Goal: Task Accomplishment & Management: Manage account settings

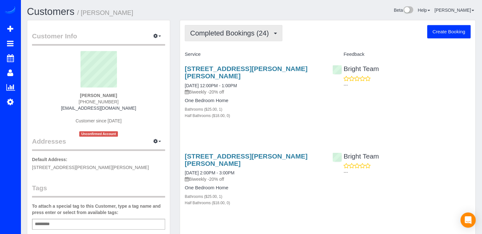
click at [231, 38] on button "Completed Bookings (24)" at bounding box center [234, 33] width 98 height 16
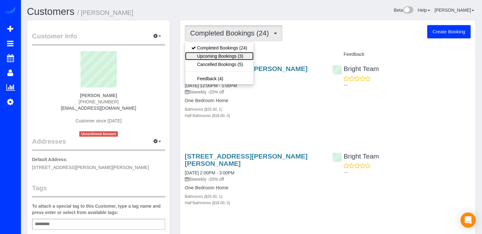
click at [249, 56] on link "Upcoming Bookings (3)" at bounding box center [219, 56] width 68 height 8
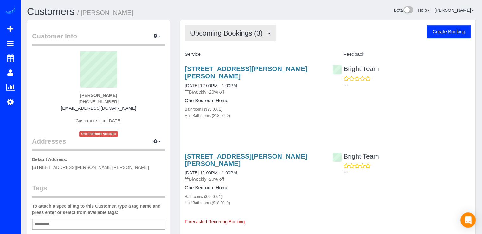
click at [249, 39] on button "Upcoming Bookings (3)" at bounding box center [231, 33] width 92 height 16
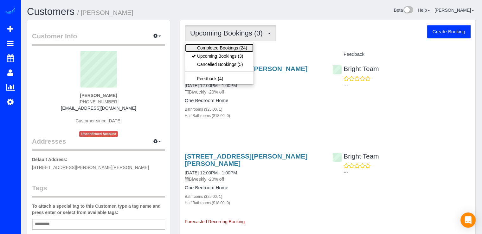
click at [244, 47] on link "Completed Bookings (24)" at bounding box center [219, 48] width 68 height 8
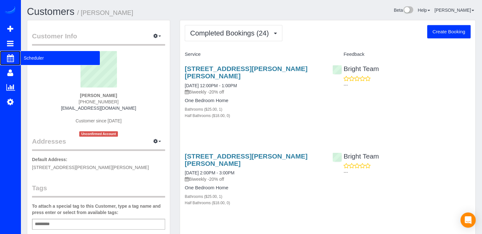
click at [23, 56] on span "Scheduler" at bounding box center [60, 58] width 79 height 15
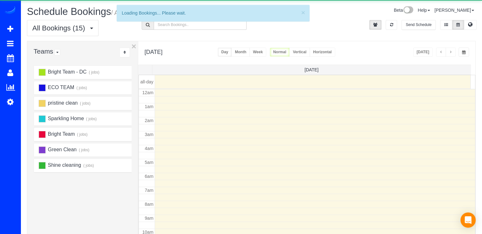
scroll to position [83, 0]
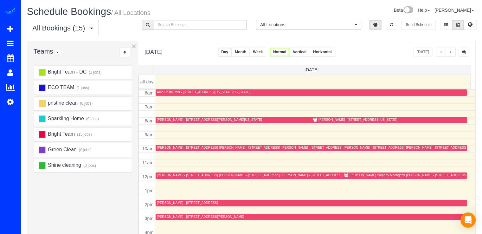
click at [451, 51] on span "button" at bounding box center [450, 52] width 3 height 4
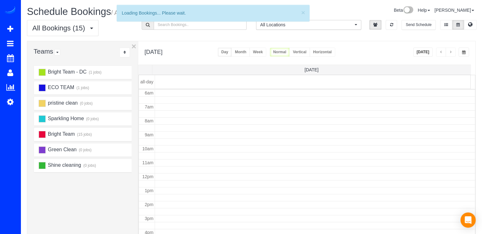
click at [451, 51] on span "button" at bounding box center [450, 52] width 3 height 4
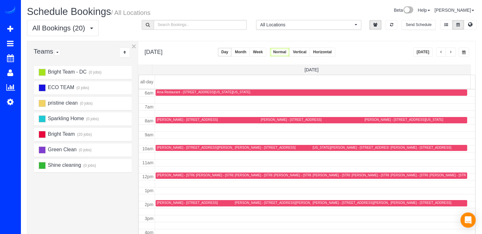
click at [451, 51] on span "button" at bounding box center [450, 52] width 3 height 4
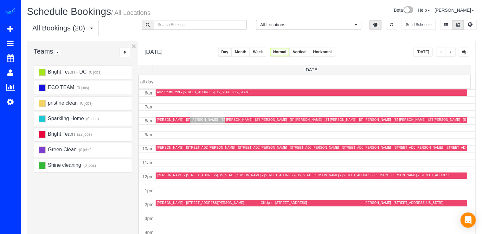
click at [451, 51] on span "button" at bounding box center [450, 52] width 3 height 4
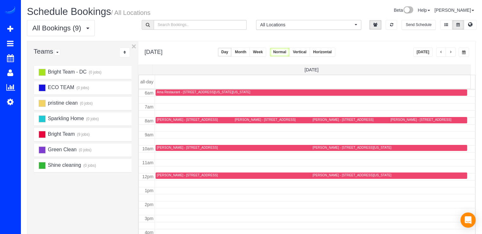
click at [451, 51] on span "button" at bounding box center [450, 52] width 3 height 4
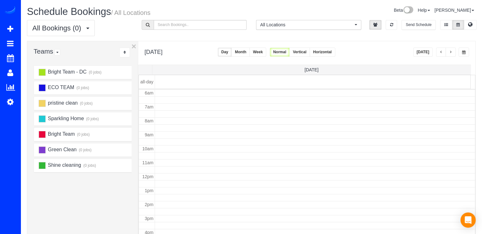
click at [451, 51] on span "button" at bounding box center [450, 52] width 3 height 4
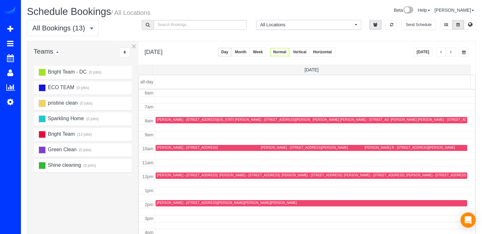
click at [451, 51] on span "button" at bounding box center [450, 52] width 3 height 4
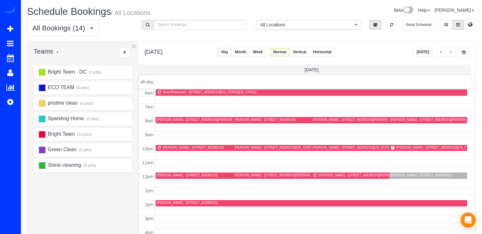
click at [451, 51] on span "button" at bounding box center [450, 52] width 3 height 4
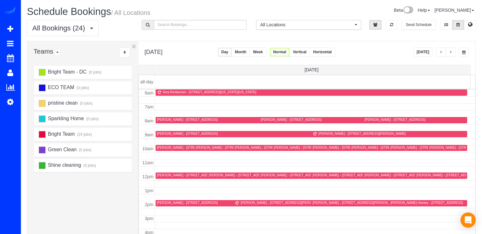
click at [451, 50] on button "button" at bounding box center [451, 52] width 10 height 9
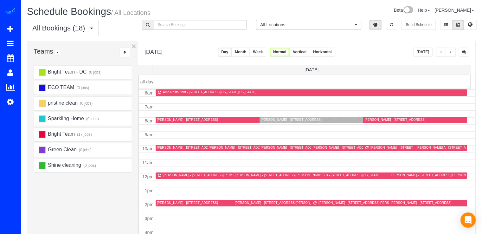
click at [443, 53] on span "button" at bounding box center [441, 52] width 3 height 4
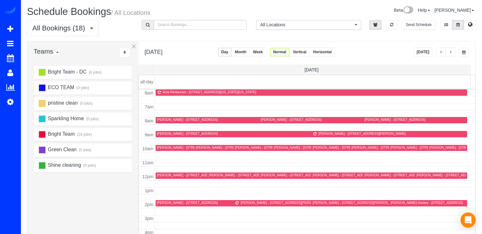
click at [442, 54] on span "button" at bounding box center [441, 52] width 3 height 4
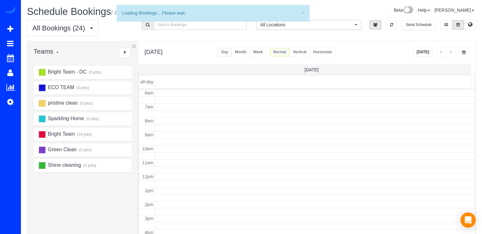
click at [442, 54] on span "button" at bounding box center [441, 52] width 3 height 4
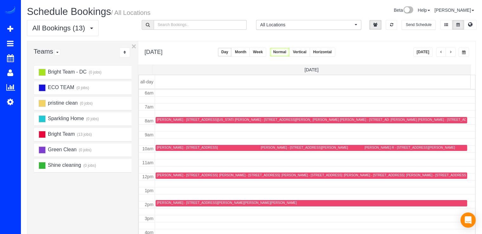
click at [442, 54] on span "button" at bounding box center [441, 52] width 3 height 4
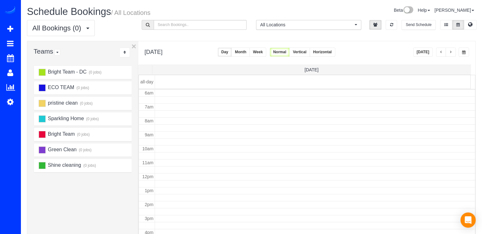
click at [452, 53] on span "button" at bounding box center [450, 52] width 3 height 4
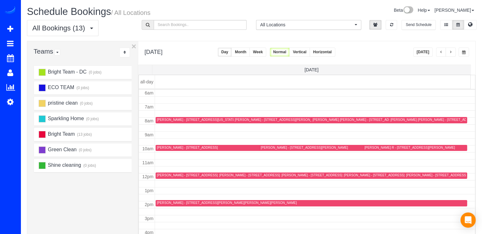
click at [452, 53] on span "button" at bounding box center [450, 52] width 3 height 4
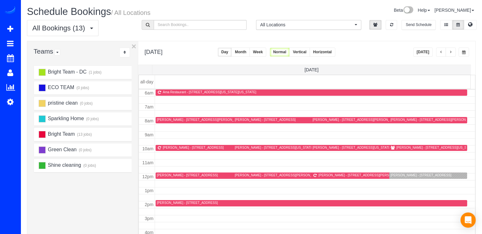
click at [452, 53] on span "button" at bounding box center [450, 52] width 3 height 4
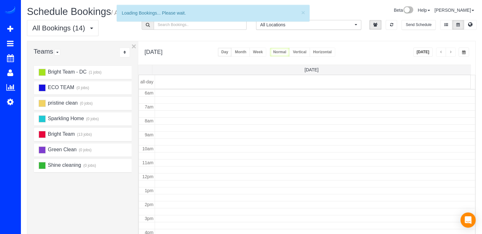
click at [452, 53] on span "button" at bounding box center [450, 52] width 3 height 4
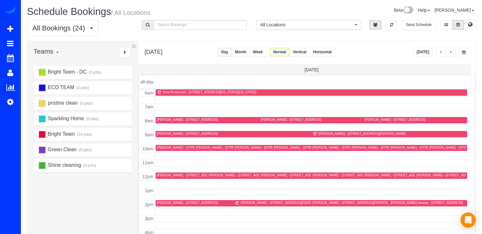
click at [452, 53] on span "button" at bounding box center [450, 52] width 3 height 4
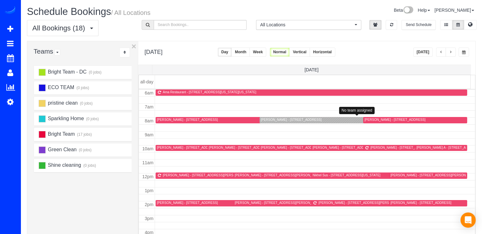
click at [268, 121] on div "Nancy Gross - 5647 Bent Branch Rd, Bethesda, MD 20816" at bounding box center [291, 120] width 61 height 4
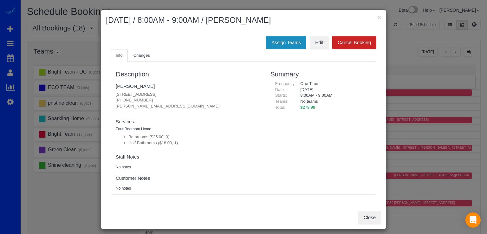
click at [279, 44] on button "Assign Teams" at bounding box center [286, 42] width 40 height 13
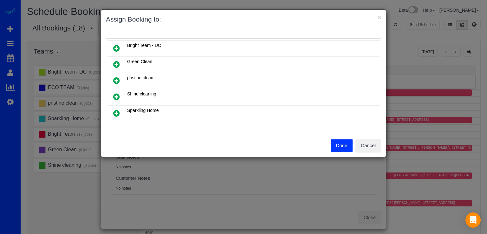
scroll to position [101, 0]
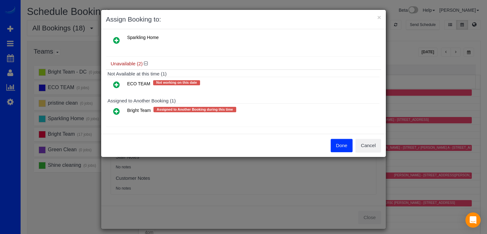
click at [119, 110] on icon at bounding box center [116, 111] width 7 height 8
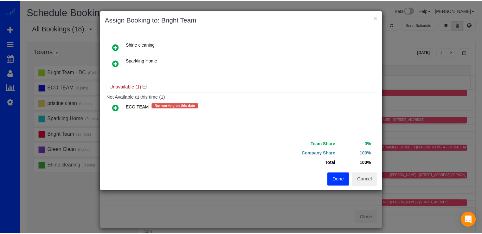
scroll to position [90, 0]
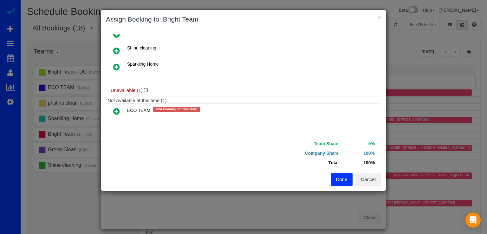
click at [348, 183] on button "Done" at bounding box center [342, 179] width 22 height 13
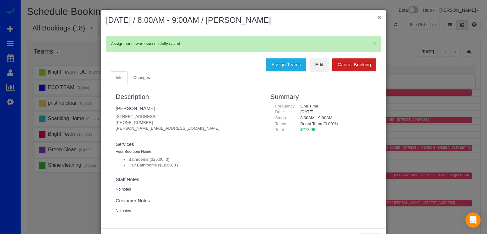
click at [377, 16] on button "×" at bounding box center [379, 17] width 4 height 7
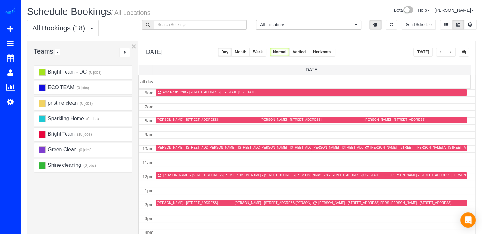
click at [440, 53] on span "button" at bounding box center [441, 52] width 3 height 4
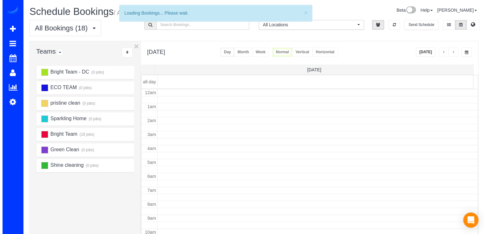
scroll to position [83, 0]
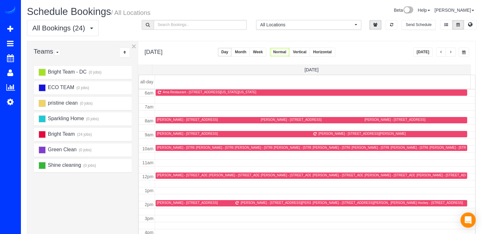
click at [169, 175] on div "Bill Shaughnessy - 105 Garrett Rd, Glen Burnie, MD 21060" at bounding box center [214, 175] width 114 height 4
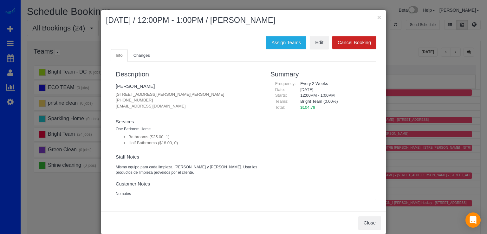
click at [136, 82] on fieldset "Bill Shaughnessy 105 Garrett Rd, Glen Burnie, MD 21060 (410) 991-4226 liveirish…" at bounding box center [188, 97] width 145 height 33
click at [134, 84] on link "Bill Shaughnessy" at bounding box center [135, 85] width 39 height 5
drag, startPoint x: 112, startPoint y: 92, endPoint x: 217, endPoint y: 95, distance: 105.3
click at [217, 95] on div "Description Bill Shaughnessy 105 Garrett Rd, Glen Burnie, MD 21060 (410) 991-42…" at bounding box center [188, 131] width 155 height 132
copy p "105 Garrett Rd, Glen Burnie, MD 21060"
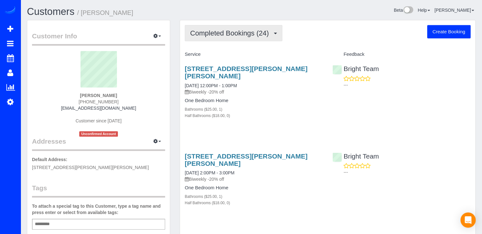
drag, startPoint x: 235, startPoint y: 42, endPoint x: 236, endPoint y: 37, distance: 5.2
click at [236, 37] on button "Completed Bookings (24)" at bounding box center [234, 33] width 98 height 16
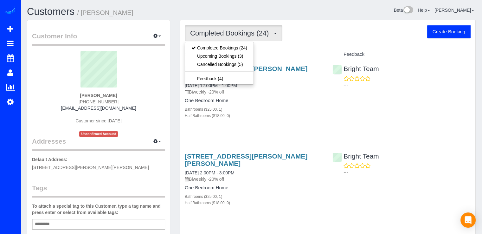
click at [277, 52] on h4 "Service" at bounding box center [254, 54] width 138 height 5
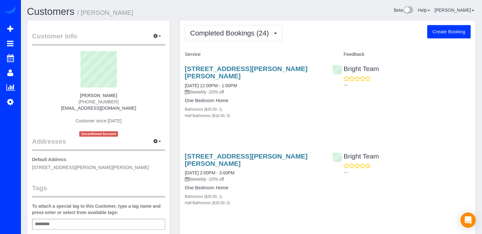
click at [433, 29] on button "Create Booking" at bounding box center [448, 31] width 43 height 13
select select "MD"
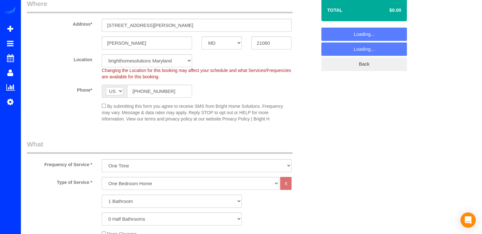
select select "object:1916"
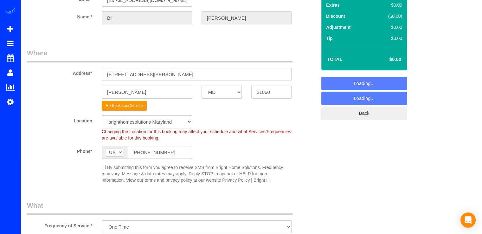
scroll to position [43, 0]
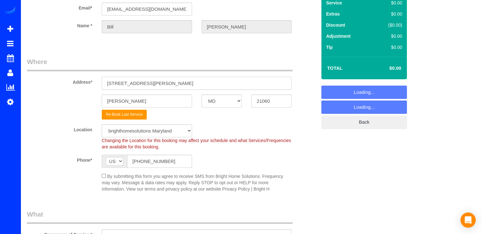
drag, startPoint x: 159, startPoint y: 83, endPoint x: 28, endPoint y: 88, distance: 130.7
click at [28, 88] on div "Address* 105 Garrett Rd" at bounding box center [171, 73] width 299 height 33
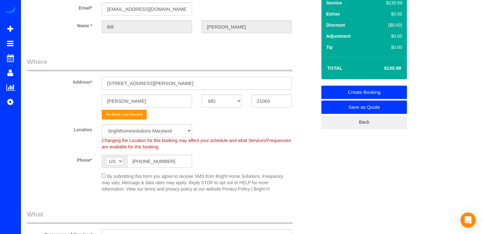
paste input "35 Jacobia DrGlen Burnie, MD 21122"
drag, startPoint x: 138, startPoint y: 81, endPoint x: 165, endPoint y: 80, distance: 27.3
click at [165, 80] on input "135 Jacobia DrGlen Burnie, MD 21122" at bounding box center [197, 83] width 190 height 13
type input "135 Jacobia DrGlen Burnie, MD 21122"
drag, startPoint x: 148, startPoint y: 99, endPoint x: 82, endPoint y: 101, distance: 66.0
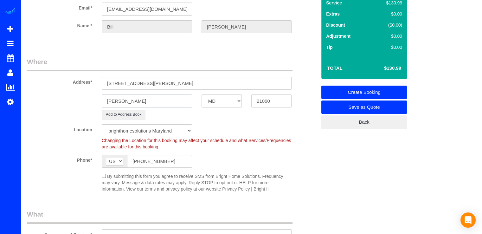
click at [82, 101] on div "Glen Burnie AK AL AR AZ CA CO CT DC DE FL GA HI IA ID IL IN KS KY LA MA MD ME M…" at bounding box center [171, 100] width 299 height 13
paste input "rGlen Burnie,"
type input "rGlen Burnie,"
drag, startPoint x: 140, startPoint y: 82, endPoint x: 178, endPoint y: 81, distance: 38.4
click at [178, 81] on input "135 Jacobia DrGlen Burnie, MD 21122" at bounding box center [197, 83] width 190 height 13
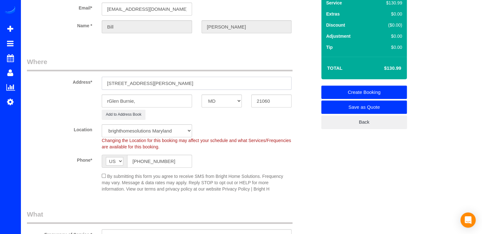
click at [178, 81] on input "135 Jacobia DrGlen Burnie, MD 21122" at bounding box center [197, 83] width 190 height 13
click at [173, 83] on input "135 Jacobia DrGlen Burnie, MD 21122" at bounding box center [197, 83] width 190 height 13
drag, startPoint x: 174, startPoint y: 83, endPoint x: 207, endPoint y: 81, distance: 32.7
click at [207, 81] on input "135 Jacobia DrGlen Burnie, MD 21122" at bounding box center [197, 83] width 190 height 13
drag, startPoint x: 273, startPoint y: 100, endPoint x: 234, endPoint y: 103, distance: 39.1
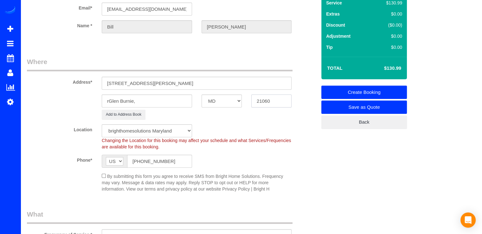
click at [234, 103] on div "rGlen Burnie, AK AL AR AZ CA CO CT DC DE FL GA HI IA ID IL IN KS KY LA MA MD ME…" at bounding box center [171, 100] width 299 height 13
paste input "21122"
type input "21122"
drag, startPoint x: 180, startPoint y: 85, endPoint x: 140, endPoint y: 86, distance: 40.3
click at [140, 86] on input "135 Jacobia DrGlen Burnie, MD 21122" at bounding box center [197, 83] width 190 height 13
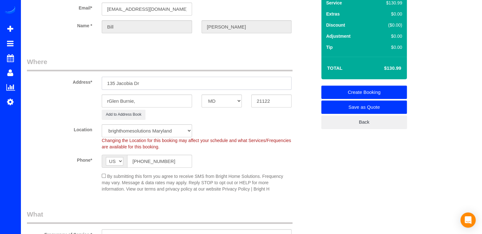
type input "135 Jacobia Dr"
click at [109, 100] on input "rGlen Burnie," at bounding box center [147, 100] width 90 height 13
type input "Glen Burnie,"
drag, startPoint x: 105, startPoint y: 82, endPoint x: 157, endPoint y: 81, distance: 52.7
click at [157, 81] on input "135 Jacobia Dr" at bounding box center [197, 83] width 190 height 13
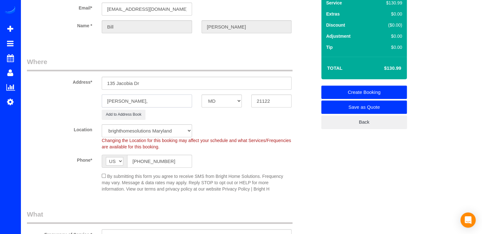
drag, startPoint x: 147, startPoint y: 101, endPoint x: 96, endPoint y: 107, distance: 51.5
click at [96, 107] on sui-booking-address "Address* 135 Jacobia Dr Glen Burnie, AK AL AR AZ CA CO CT DC DE FL GA HI IA ID …" at bounding box center [172, 88] width 290 height 62
type input "Pasadena"
drag, startPoint x: 149, startPoint y: 82, endPoint x: 89, endPoint y: 85, distance: 60.0
click at [89, 84] on div "Address* 135 Jacobia Dr" at bounding box center [171, 73] width 299 height 33
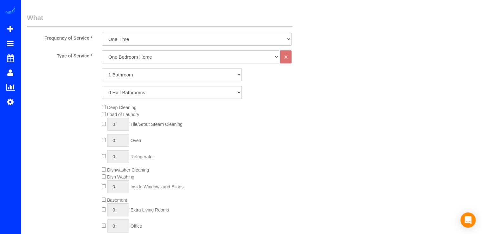
scroll to position [202, 0]
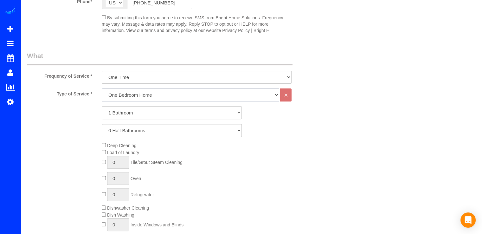
click at [142, 94] on select "One Bedroom Home Two Bedroom Home Three Bedroom Home Four Bedroom Home Five Bed…" at bounding box center [191, 94] width 178 height 13
select select "256"
click at [102, 88] on select "One Bedroom Home Two Bedroom Home Three Bedroom Home Four Bedroom Home Five Bed…" at bounding box center [191, 94] width 178 height 13
drag, startPoint x: 136, startPoint y: 109, endPoint x: 136, endPoint y: 114, distance: 4.8
click at [136, 109] on select "1 Bathroom 2 Bathrooms 3 Bathrooms 4 Bathrooms 5 Bathrooms 6 Bathrooms 7 Bathro…" at bounding box center [172, 112] width 140 height 13
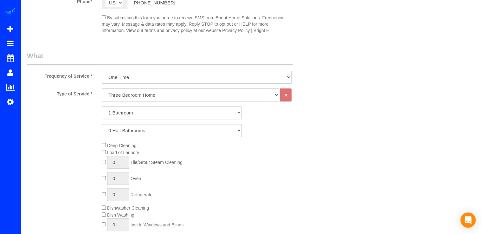
select select "2"
click at [102, 106] on select "1 Bathroom 2 Bathrooms 3 Bathrooms 4 Bathrooms 5 Bathrooms 6 Bathrooms 7 Bathro…" at bounding box center [172, 112] width 140 height 13
click at [132, 131] on select "0 Half Bathrooms 1 Half Bathroom 2 Half Bathrooms 3 Half Bathrooms 4 Half Bathr…" at bounding box center [172, 130] width 140 height 13
select select "1"
click at [102, 124] on select "0 Half Bathrooms 1 Half Bathroom 2 Half Bathrooms 3 Half Bathrooms 4 Half Bathr…" at bounding box center [172, 130] width 140 height 13
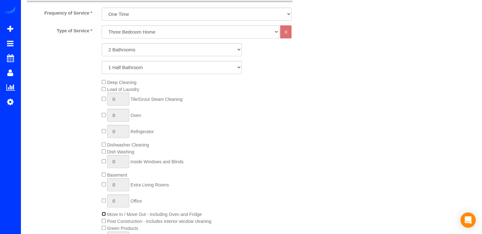
scroll to position [265, 0]
click at [114, 160] on input "1" at bounding box center [118, 161] width 22 height 13
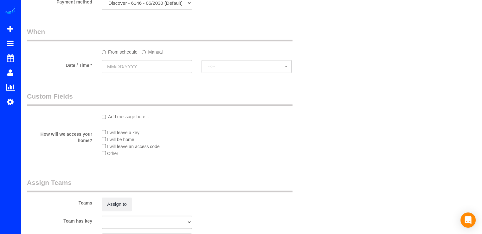
scroll to position [646, 0]
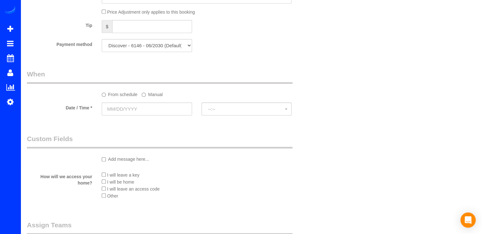
type input "12"
click at [146, 113] on input "text" at bounding box center [147, 108] width 90 height 13
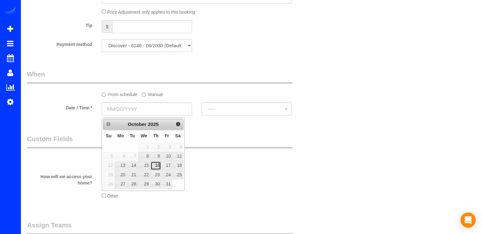
click at [161, 166] on link "16" at bounding box center [156, 165] width 10 height 9
type input "10/16/2025"
select select "spot1"
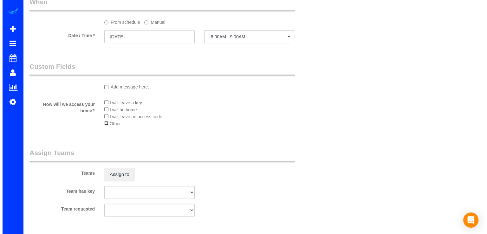
scroll to position [804, 0]
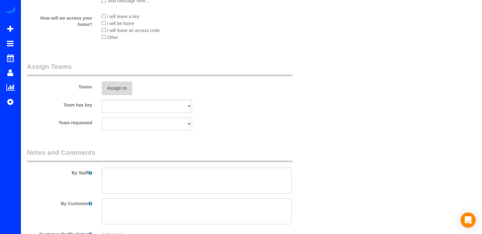
click at [119, 94] on button "Assign to" at bounding box center [117, 87] width 30 height 13
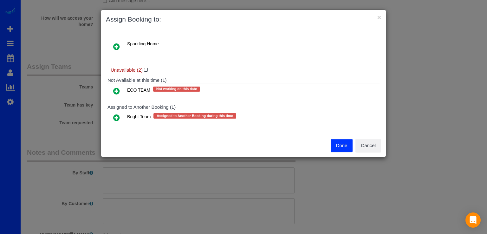
click at [119, 115] on icon at bounding box center [116, 118] width 7 height 8
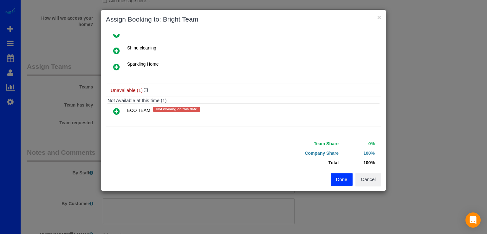
click at [119, 107] on icon at bounding box center [116, 111] width 7 height 8
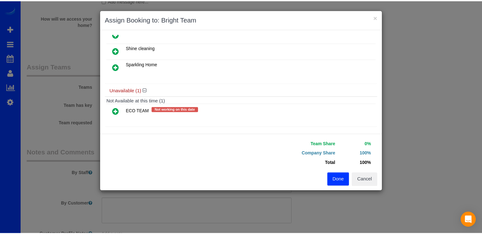
scroll to position [92, 0]
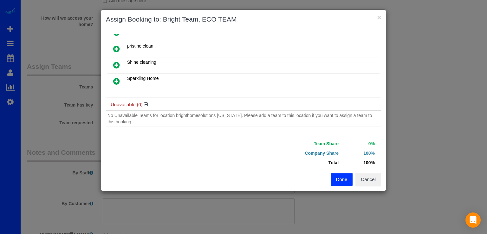
click at [337, 178] on button "Done" at bounding box center [342, 179] width 22 height 13
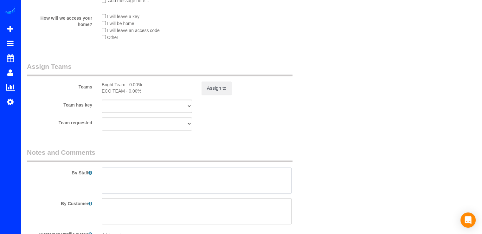
click at [119, 172] on textarea at bounding box center [197, 180] width 190 height 26
click at [127, 174] on textarea at bounding box center [197, 180] width 190 height 26
click at [189, 177] on textarea at bounding box center [197, 180] width 190 height 26
click at [207, 176] on textarea at bounding box center [197, 180] width 190 height 26
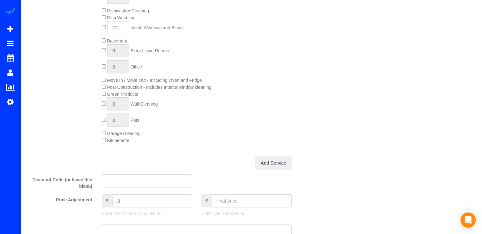
scroll to position [469, 0]
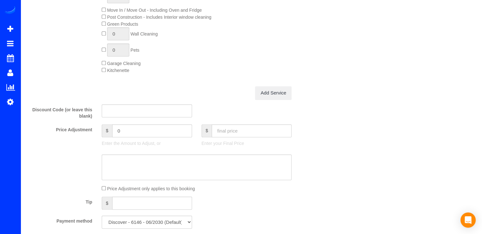
type textarea "Limpieza de ventanas y sliding door incluida."
click at [242, 135] on input "text" at bounding box center [252, 130] width 80 height 13
type input "371.19"
type input "-92.8"
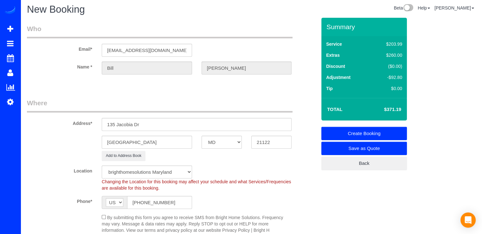
scroll to position [0, 0]
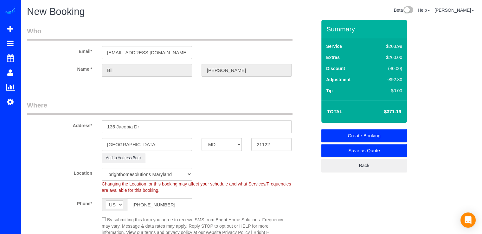
click at [354, 132] on link "Create Booking" at bounding box center [365, 135] width 86 height 13
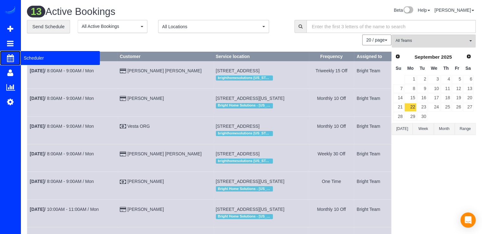
click at [35, 55] on span "Scheduler" at bounding box center [60, 58] width 79 height 15
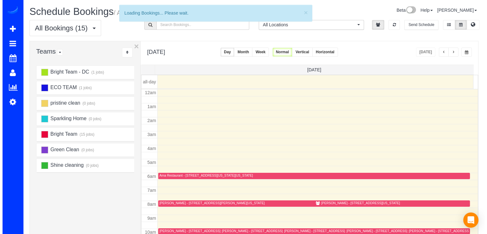
scroll to position [83, 0]
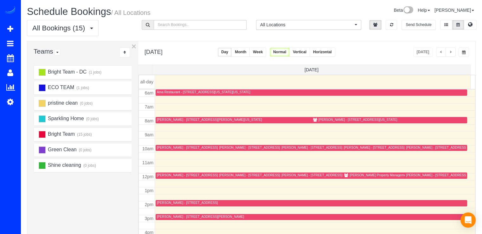
click at [350, 175] on div "Richey Property Management - 3705 S George Mason Dr Apt 411s, Falls Church, VA …" at bounding box center [436, 175] width 172 height 4
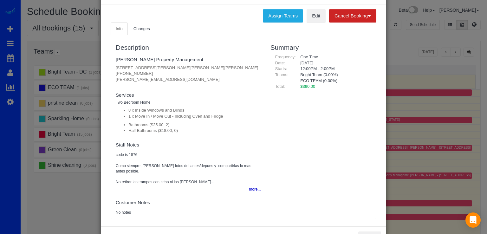
scroll to position [49, 0]
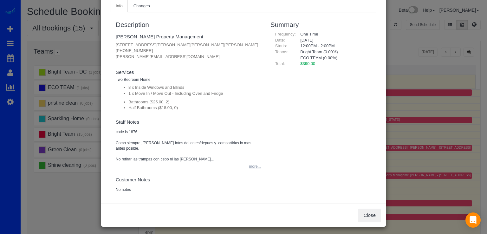
click at [257, 162] on button "more..." at bounding box center [253, 166] width 16 height 9
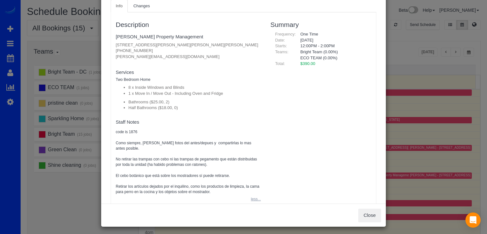
click at [251, 195] on button "less..." at bounding box center [254, 199] width 14 height 9
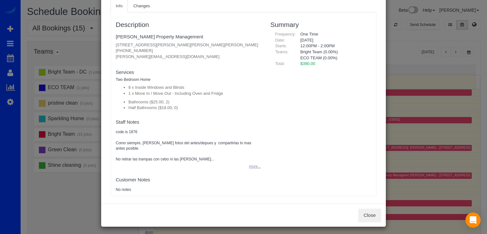
click at [252, 162] on button "more..." at bounding box center [253, 166] width 16 height 9
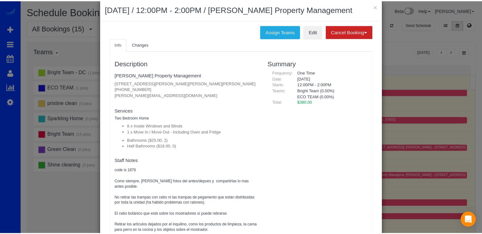
scroll to position [0, 0]
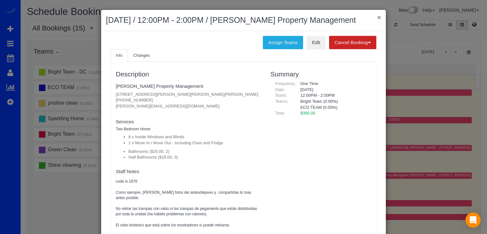
click at [377, 18] on button "×" at bounding box center [379, 17] width 4 height 7
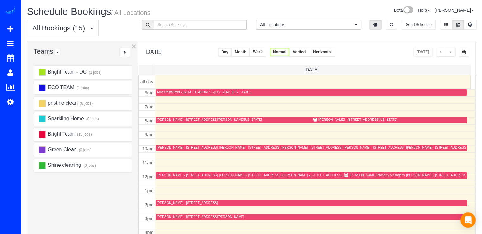
click at [450, 55] on button "button" at bounding box center [451, 52] width 10 height 9
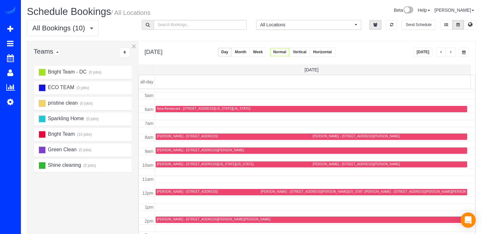
scroll to position [94, 0]
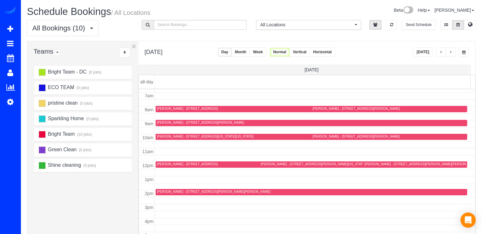
click at [450, 52] on span "button" at bounding box center [450, 52] width 3 height 4
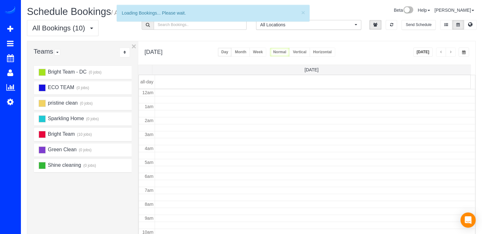
scroll to position [83, 0]
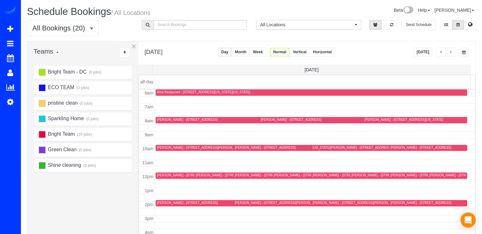
click at [441, 55] on button "button" at bounding box center [441, 52] width 10 height 9
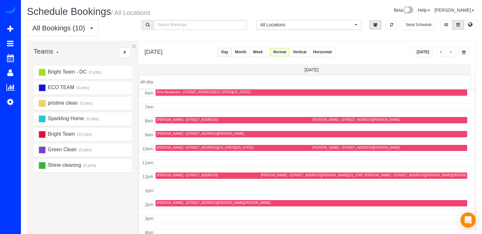
click at [453, 54] on button "button" at bounding box center [451, 52] width 10 height 9
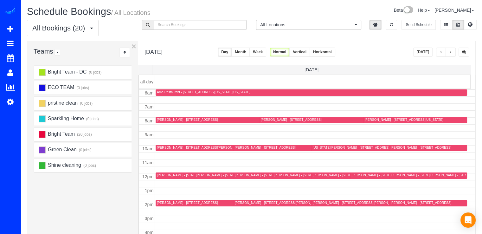
click at [441, 51] on span "button" at bounding box center [441, 52] width 3 height 4
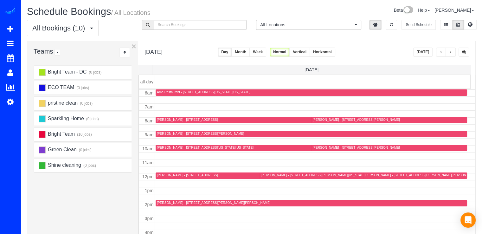
click at [454, 50] on button "button" at bounding box center [451, 52] width 10 height 9
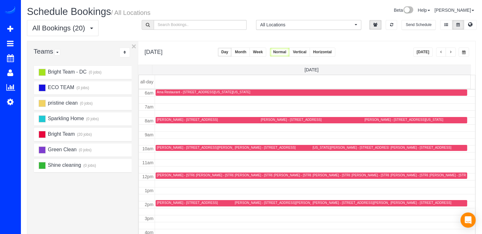
click at [454, 53] on button "button" at bounding box center [451, 52] width 10 height 9
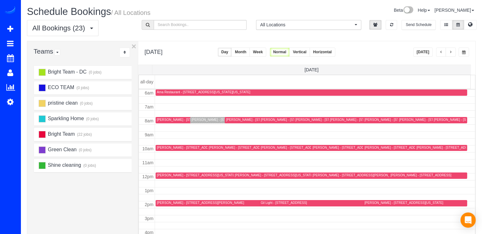
click at [440, 49] on button "button" at bounding box center [441, 52] width 10 height 9
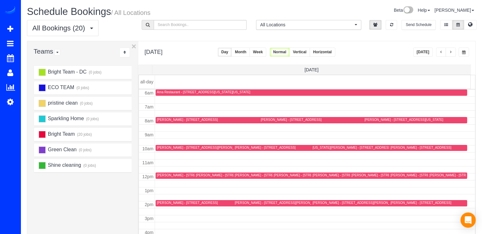
click at [444, 53] on button "button" at bounding box center [441, 52] width 10 height 9
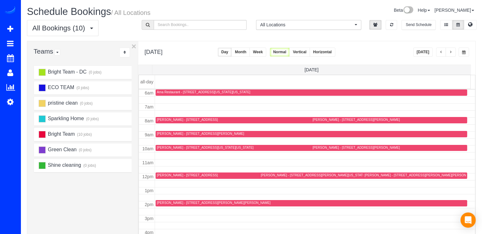
click at [452, 51] on span "button" at bounding box center [450, 52] width 3 height 4
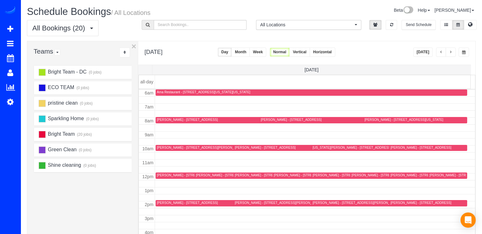
click at [452, 54] on button "button" at bounding box center [451, 52] width 10 height 9
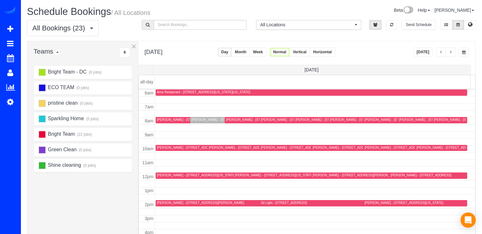
click at [192, 120] on div "Amy Fox - 5231 Massachusetts Ave, Bethesda, MD 20816" at bounding box center [231, 120] width 79 height 4
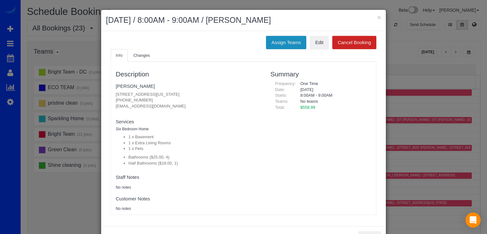
click at [296, 43] on button "Assign Teams" at bounding box center [286, 42] width 40 height 13
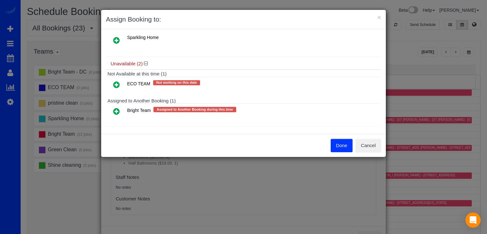
click at [118, 107] on icon at bounding box center [116, 111] width 7 height 8
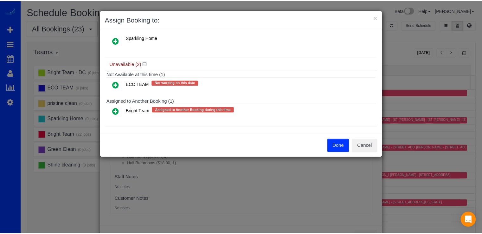
scroll to position [90, 0]
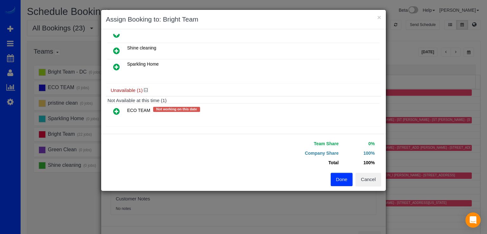
click at [341, 178] on button "Done" at bounding box center [342, 179] width 22 height 13
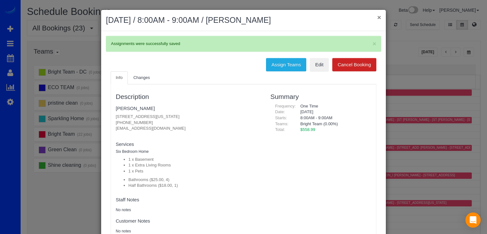
click at [377, 15] on button "×" at bounding box center [379, 17] width 4 height 7
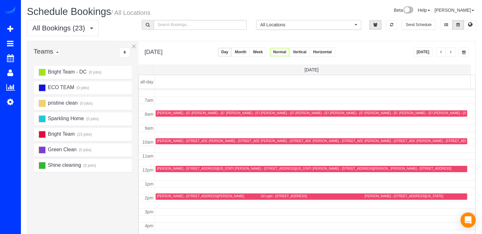
scroll to position [95, 0]
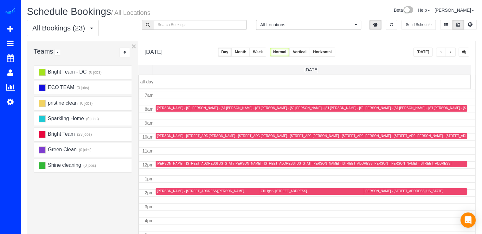
click at [440, 51] on span "button" at bounding box center [441, 52] width 3 height 4
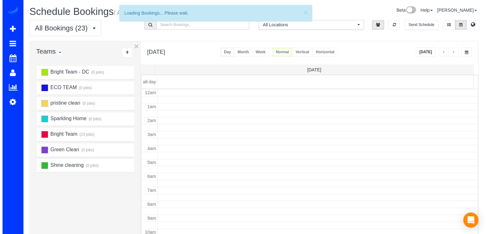
scroll to position [83, 0]
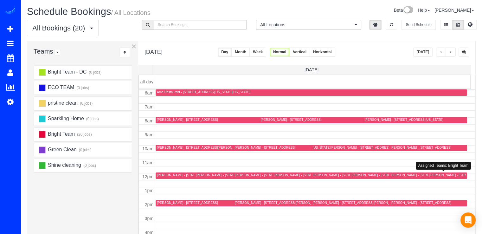
click at [435, 175] on div "Sydney Butler - 1025 1st Street Se, 1103, Washington, DC 20003" at bounding box center [469, 175] width 79 height 4
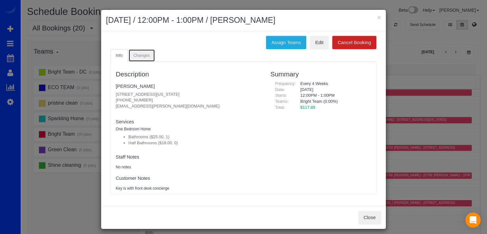
click at [144, 58] on link "Changes" at bounding box center [141, 55] width 27 height 13
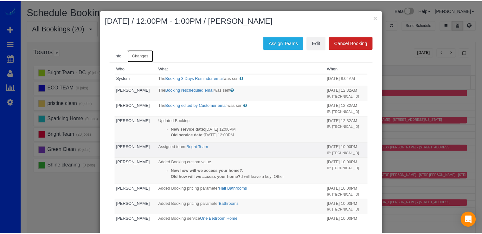
scroll to position [0, 0]
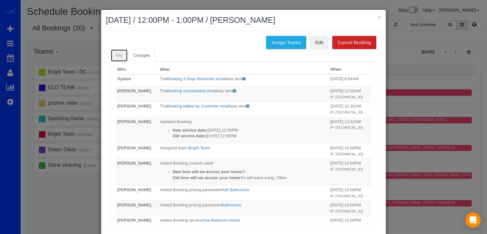
click at [119, 53] on span "Info" at bounding box center [119, 55] width 7 height 5
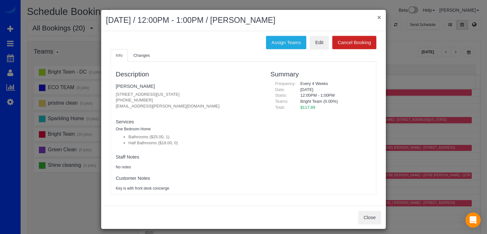
click at [379, 17] on button "×" at bounding box center [379, 17] width 4 height 7
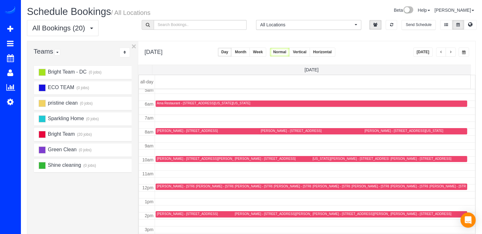
scroll to position [83, 0]
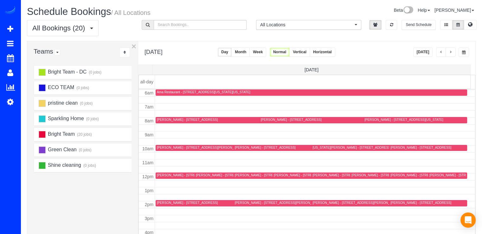
click at [203, 175] on div "Anat Ferleger - 3749 Winfield Ln Nw, Washington, DC 20007" at bounding box center [248, 175] width 105 height 4
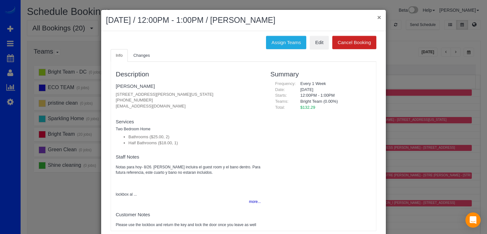
click at [377, 16] on button "×" at bounding box center [379, 17] width 4 height 7
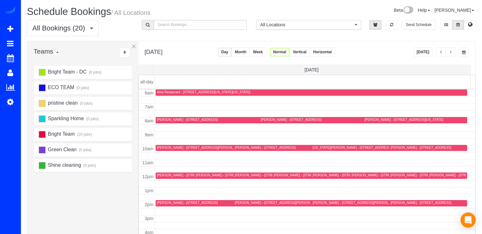
click at [279, 174] on div "Cori Quirk - 10109 Portland Pl, Silver Spring, MD 20901" at bounding box center [304, 175] width 61 height 4
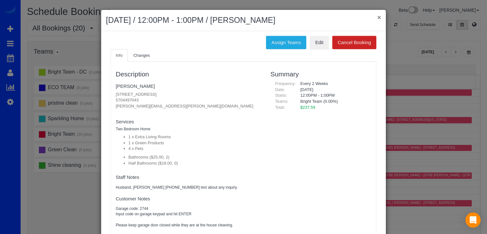
click at [377, 14] on button "×" at bounding box center [379, 17] width 4 height 7
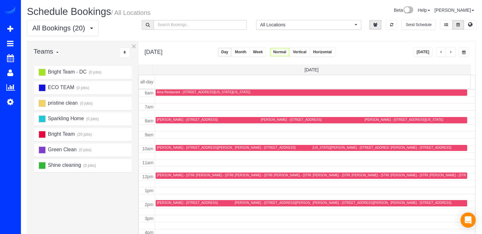
click at [440, 49] on button "button" at bounding box center [441, 52] width 10 height 9
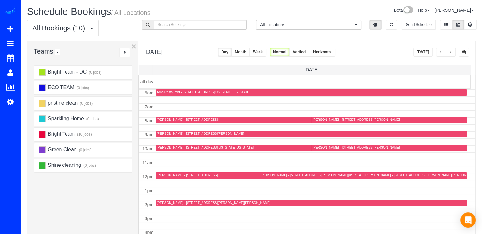
click at [450, 53] on span "button" at bounding box center [450, 52] width 3 height 4
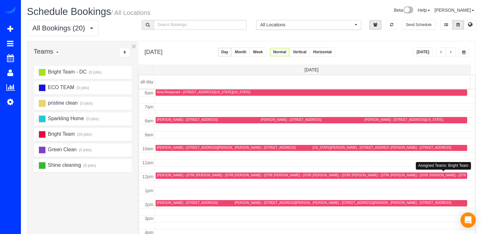
click at [437, 175] on div "Sydney Butler - 1025 1st Street Se, 1103, Washington, DC 20003" at bounding box center [469, 175] width 79 height 4
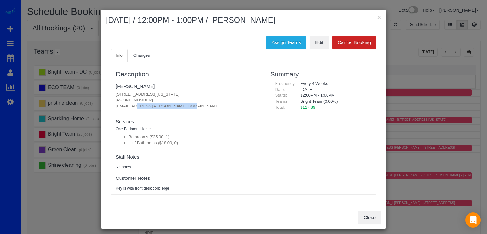
drag, startPoint x: 110, startPoint y: 108, endPoint x: 166, endPoint y: 108, distance: 55.8
click at [166, 108] on div "Description Sydney Butler 1025 1st Street Se, 1103, Washington, DC 20003 (240) …" at bounding box center [188, 128] width 155 height 126
copy p "sydney.butler@gmail.com"
click at [377, 15] on button "×" at bounding box center [379, 17] width 4 height 7
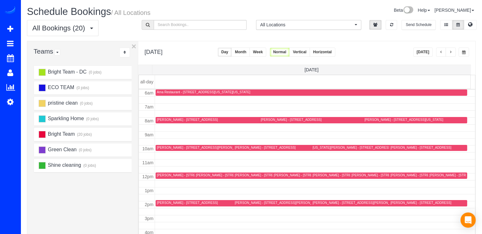
click at [442, 51] on span "button" at bounding box center [441, 52] width 3 height 4
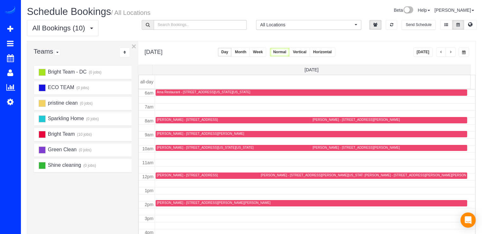
click at [454, 52] on button "button" at bounding box center [451, 52] width 10 height 9
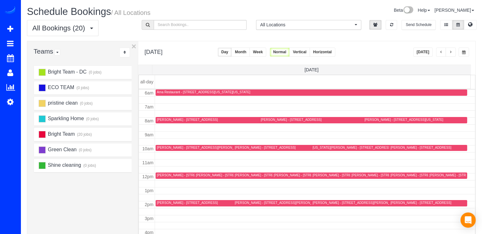
click at [208, 175] on div "Anat Ferleger - 3749 Winfield Ln Nw, Washington, DC 20007" at bounding box center [248, 175] width 105 height 4
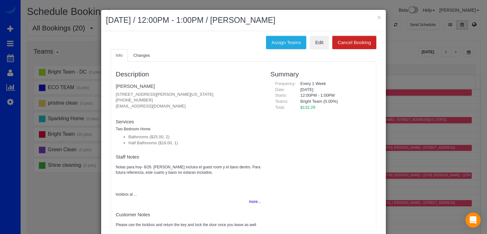
drag, startPoint x: 114, startPoint y: 106, endPoint x: 176, endPoint y: 106, distance: 61.5
click at [178, 107] on p "3749 Winfield Ln Nw, Washington, DC 20007 (267) 949-6187 anatferleger13@gmail.c…" at bounding box center [188, 101] width 145 height 18
click at [175, 105] on p "3749 Winfield Ln Nw, Washington, DC 20007 (267) 949-6187 anatferleger13@gmail.c…" at bounding box center [188, 101] width 145 height 18
drag, startPoint x: 171, startPoint y: 105, endPoint x: 109, endPoint y: 105, distance: 61.5
click at [111, 105] on div "Description Anat Ferleger 3749 Winfield Ln Nw, Washington, DC 20007 (267) 949-6…" at bounding box center [188, 146] width 155 height 163
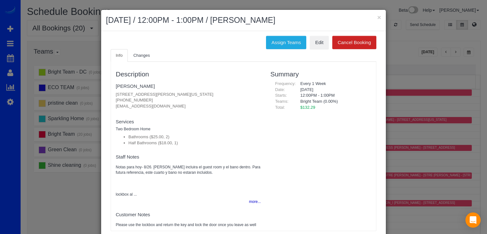
copy p "anatferleger13@gmail.com"
drag, startPoint x: 371, startPoint y: 17, endPoint x: 375, endPoint y: 16, distance: 4.3
click at [374, 17] on h2 "October 09, 2025 / 12:00PM - 1:00PM / Anat Ferleger" at bounding box center [243, 20] width 275 height 11
click at [377, 16] on button "×" at bounding box center [379, 17] width 4 height 7
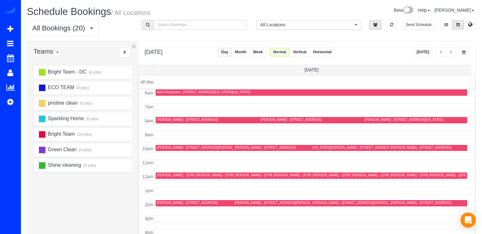
click at [439, 52] on button "button" at bounding box center [441, 52] width 10 height 9
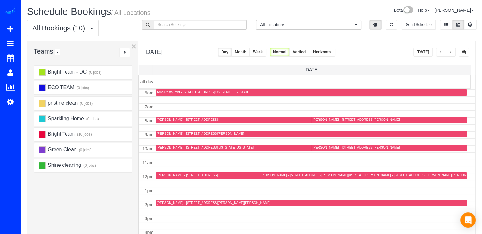
click at [452, 54] on span "button" at bounding box center [450, 52] width 3 height 4
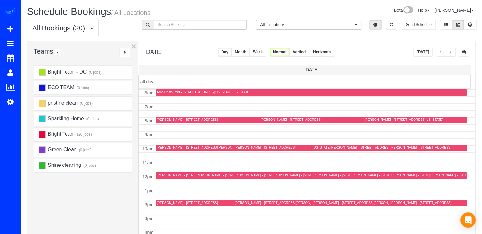
click at [276, 176] on div "Cori Quirk - 10109 Portland Pl, Silver Spring, MD 20901" at bounding box center [304, 175] width 61 height 4
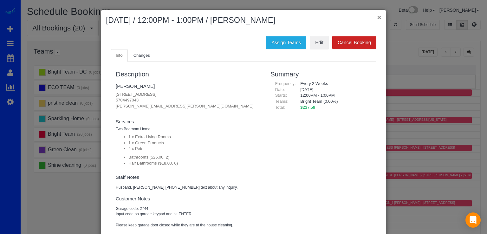
click at [378, 18] on button "×" at bounding box center [379, 17] width 4 height 7
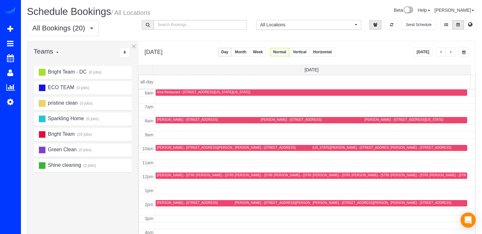
click at [441, 53] on span "button" at bounding box center [441, 52] width 3 height 4
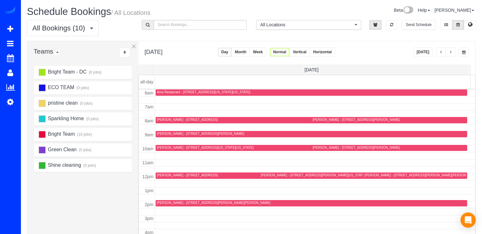
click at [453, 53] on button "button" at bounding box center [451, 52] width 10 height 9
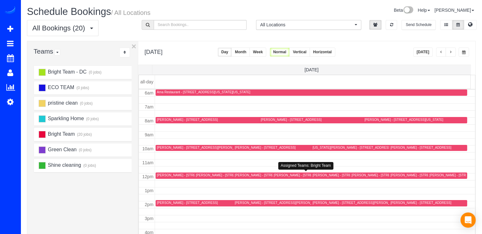
click at [284, 175] on div "Cori Quirk - 10109 Portland Pl, Silver Spring, MD 20901" at bounding box center [304, 175] width 61 height 4
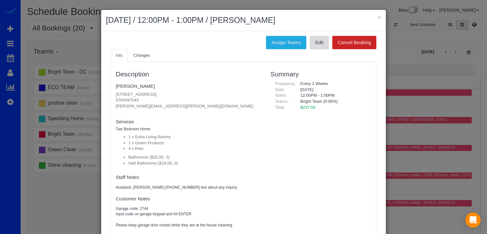
click at [315, 44] on link "Edit" at bounding box center [319, 42] width 19 height 13
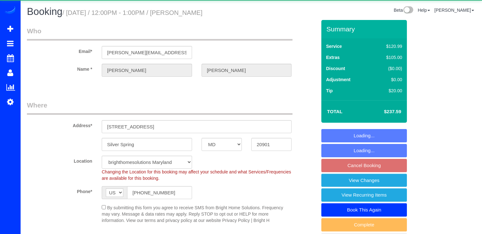
select select "MD"
select select "spot3"
select select "2"
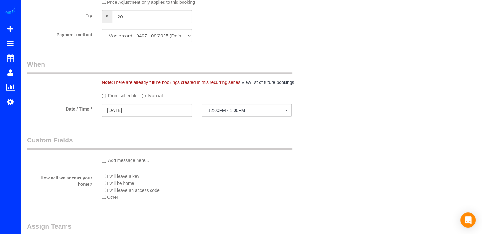
scroll to position [644, 0]
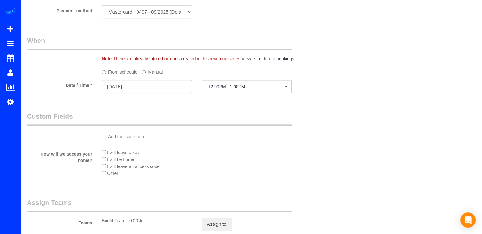
click at [161, 93] on input "10/09/2025" at bounding box center [147, 86] width 90 height 13
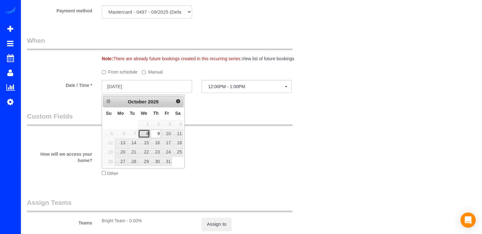
click at [146, 131] on link "8" at bounding box center [144, 133] width 12 height 9
type input "10/08/2025"
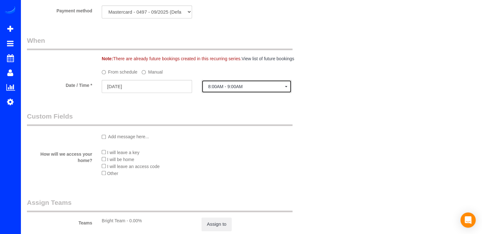
click at [236, 88] on span "8:00AM - 9:00AM" at bounding box center [246, 86] width 77 height 5
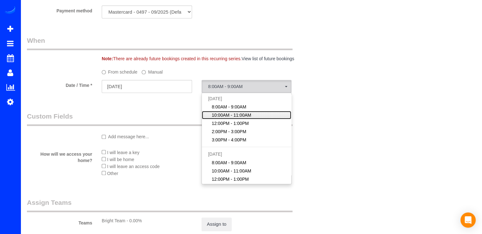
click at [238, 114] on span "10:00AM - 11:00AM" at bounding box center [232, 115] width 40 height 6
select select "spot20"
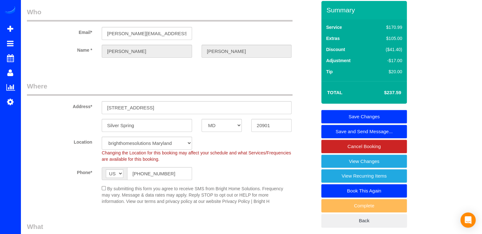
scroll to position [0, 0]
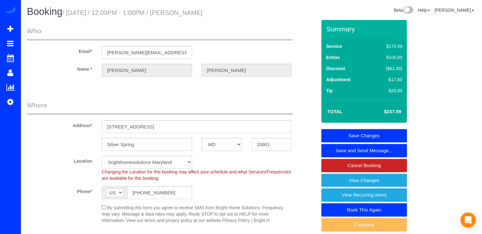
click at [400, 135] on link "Save Changes" at bounding box center [365, 135] width 86 height 13
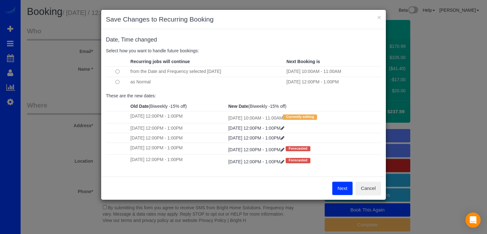
click at [340, 188] on button "Next" at bounding box center [342, 188] width 21 height 13
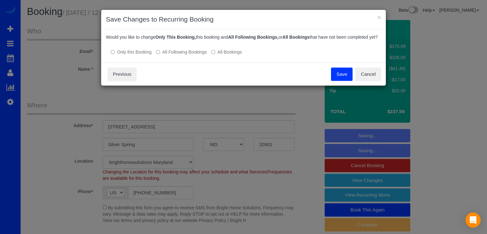
click at [346, 81] on button "Save" at bounding box center [342, 74] width 22 height 13
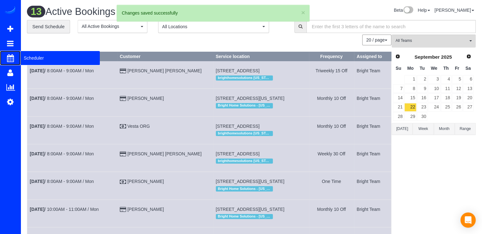
click at [37, 59] on span "Scheduler" at bounding box center [60, 58] width 79 height 15
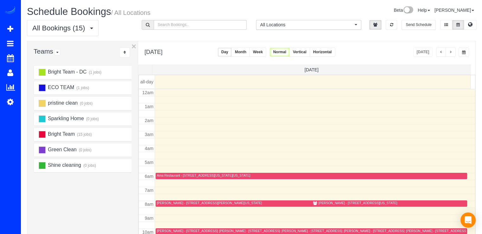
scroll to position [83, 0]
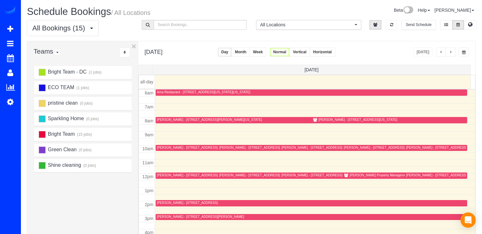
click at [449, 51] on span "button" at bounding box center [450, 52] width 3 height 4
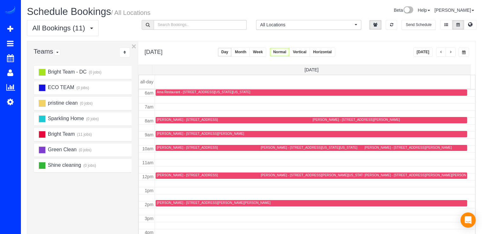
click at [439, 52] on button "button" at bounding box center [441, 52] width 10 height 9
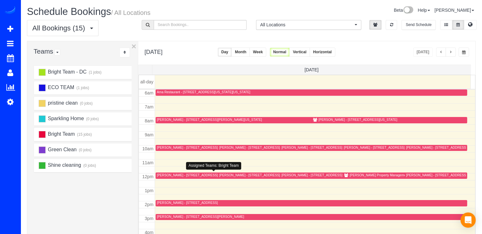
click at [169, 175] on div "Claire Olingy - 9206 Crosby Rd, Silver Spring, MD 20910-1522" at bounding box center [200, 175] width 87 height 4
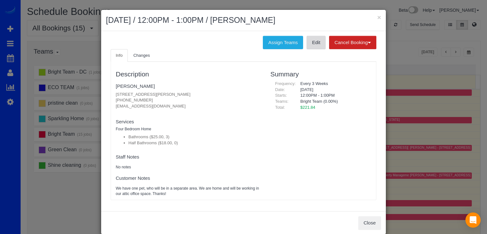
click at [307, 42] on link "Edit" at bounding box center [316, 42] width 19 height 13
click at [131, 84] on link "[PERSON_NAME]" at bounding box center [135, 85] width 39 height 5
click at [136, 56] on span "Changes" at bounding box center [141, 55] width 16 height 5
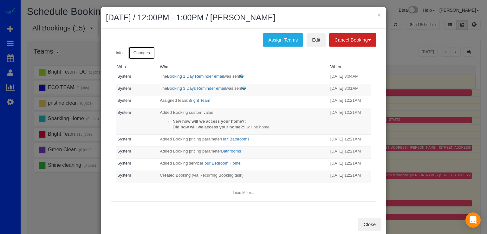
scroll to position [0, 0]
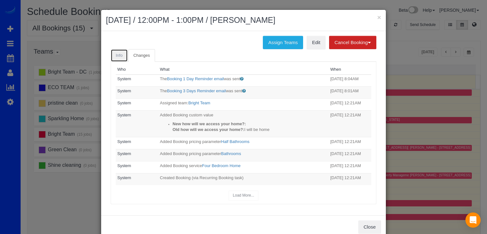
click at [120, 56] on link "Info" at bounding box center [119, 55] width 17 height 13
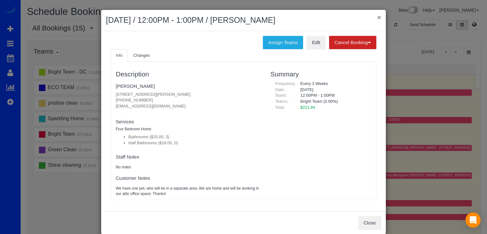
click at [377, 18] on button "×" at bounding box center [379, 17] width 4 height 7
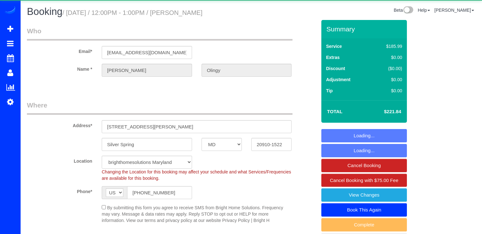
select select "MD"
select select "3"
select select "spot19"
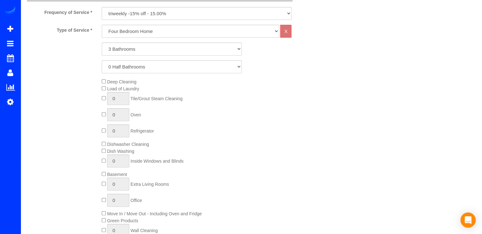
scroll to position [190, 0]
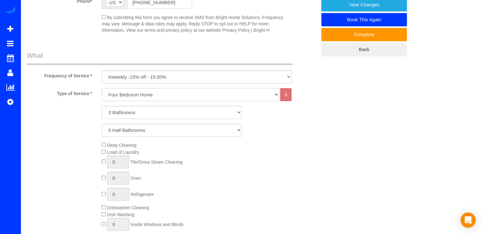
click at [135, 97] on select "One Bedroom Home Two Bedroom Home Three Bedroom Home Four Bedroom Home Five Bed…" at bounding box center [191, 94] width 178 height 13
click at [102, 88] on select "One Bedroom Home Two Bedroom Home Three Bedroom Home Four Bedroom Home Five Bed…" at bounding box center [191, 94] width 178 height 13
click at [134, 99] on select "One Bedroom Home Two Bedroom Home Three Bedroom Home Four Bedroom Home Five Bed…" at bounding box center [191, 94] width 178 height 13
select select "256"
click at [102, 88] on select "One Bedroom Home Two Bedroom Home Three Bedroom Home Four Bedroom Home Five Bed…" at bounding box center [191, 94] width 178 height 13
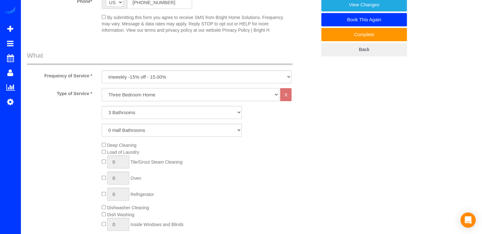
select select "3"
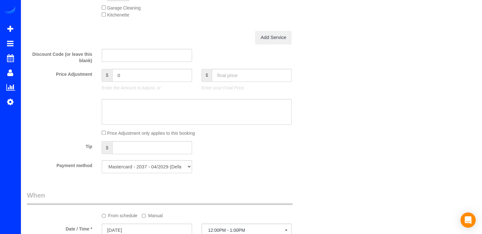
scroll to position [507, 0]
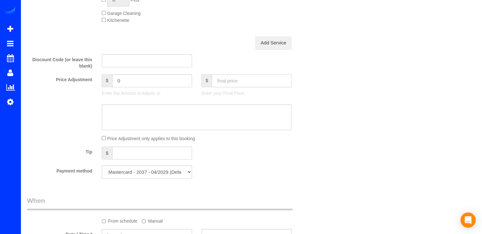
click at [224, 82] on input "text" at bounding box center [252, 80] width 80 height 13
type input "40"
type input "-139.34"
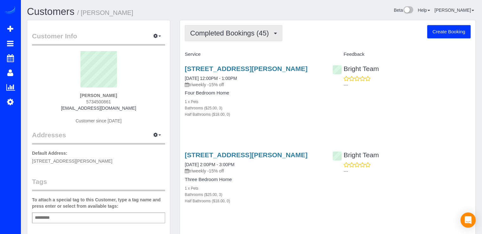
click at [265, 39] on button "Completed Bookings (45)" at bounding box center [234, 33] width 98 height 16
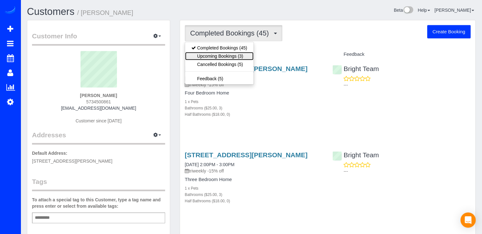
click at [247, 54] on link "Upcoming Bookings (3)" at bounding box center [219, 56] width 68 height 8
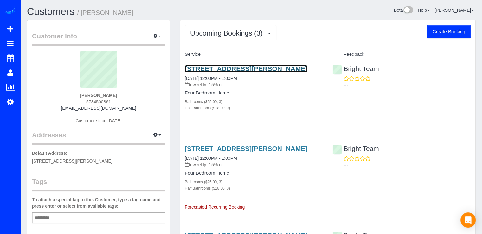
click at [220, 70] on link "[STREET_ADDRESS][PERSON_NAME]" at bounding box center [246, 68] width 123 height 7
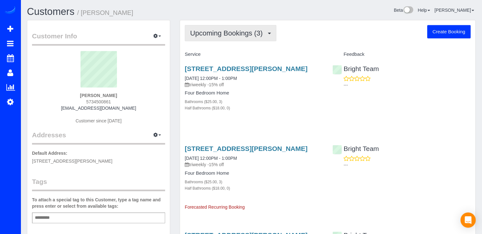
click at [206, 36] on span "Upcoming Bookings (3)" at bounding box center [228, 33] width 76 height 8
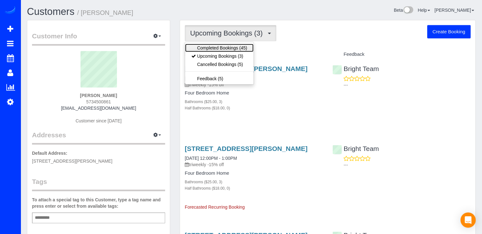
click at [221, 49] on link "Completed Bookings (45)" at bounding box center [219, 48] width 68 height 8
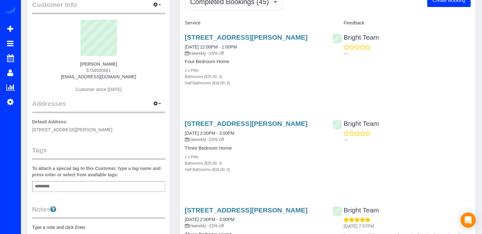
scroll to position [32, 0]
click at [213, 127] on link "[STREET_ADDRESS][PERSON_NAME]" at bounding box center [246, 123] width 123 height 7
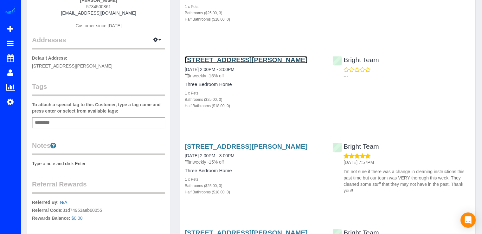
scroll to position [0, 0]
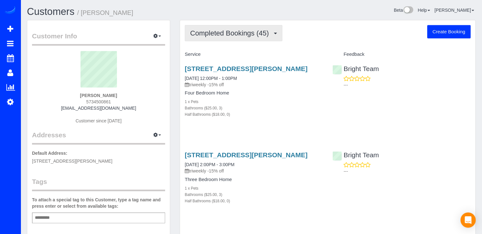
click at [230, 33] on span "Completed Bookings (45)" at bounding box center [231, 33] width 82 height 8
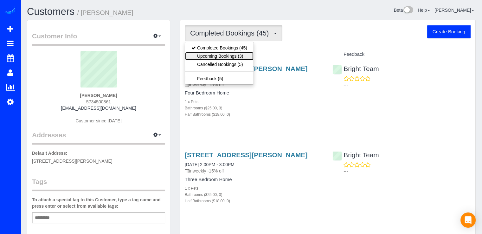
click at [243, 53] on link "Upcoming Bookings (3)" at bounding box center [219, 56] width 68 height 8
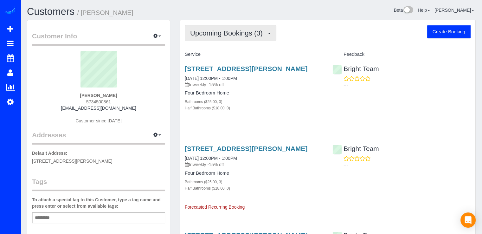
click at [243, 37] on button "Upcoming Bookings (3)" at bounding box center [231, 33] width 92 height 16
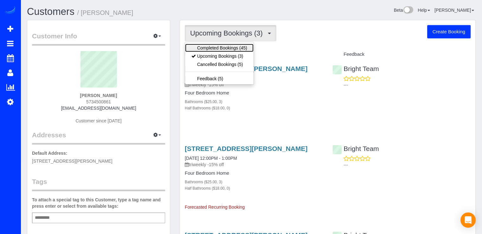
click at [250, 49] on link "Completed Bookings (45)" at bounding box center [219, 48] width 68 height 8
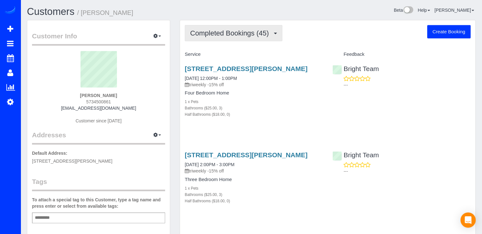
click at [244, 40] on button "Completed Bookings (45)" at bounding box center [234, 33] width 98 height 16
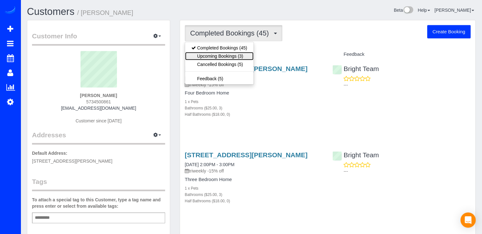
click at [251, 55] on link "Upcoming Bookings (3)" at bounding box center [219, 56] width 68 height 8
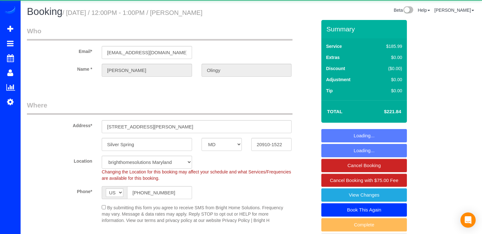
select select "MD"
select select "3"
select select "spot1"
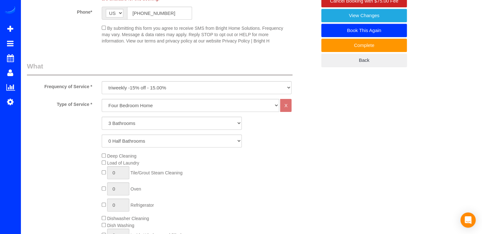
scroll to position [190, 0]
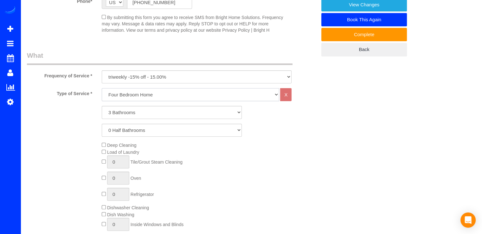
click at [133, 98] on select "One Bedroom Home Two Bedroom Home Three Bedroom Home Four Bedroom Home Five Bed…" at bounding box center [191, 94] width 178 height 13
select select "256"
click at [102, 88] on select "One Bedroom Home Two Bedroom Home Three Bedroom Home Four Bedroom Home Five Bed…" at bounding box center [191, 94] width 178 height 13
select select "3"
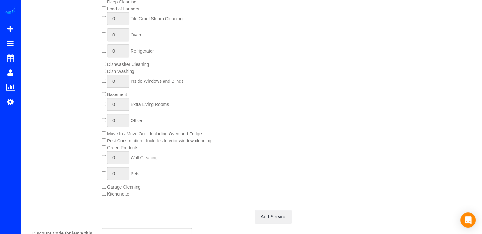
scroll to position [444, 0]
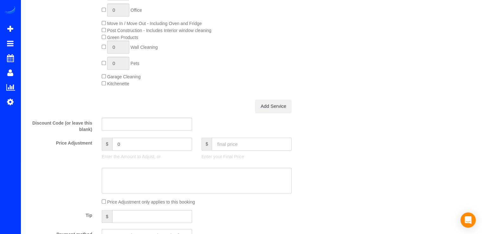
click at [225, 151] on input "text" at bounding box center [252, 144] width 80 height 13
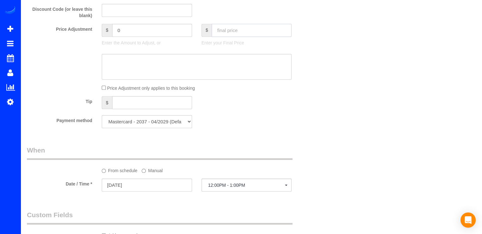
scroll to position [602, 0]
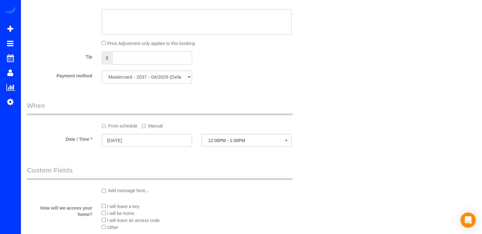
click at [133, 60] on input "text" at bounding box center [152, 57] width 80 height 13
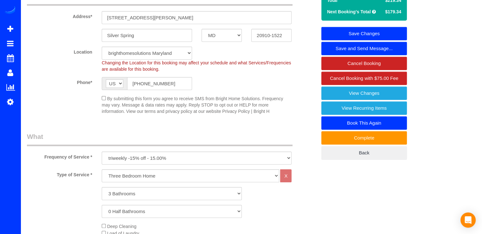
scroll to position [0, 0]
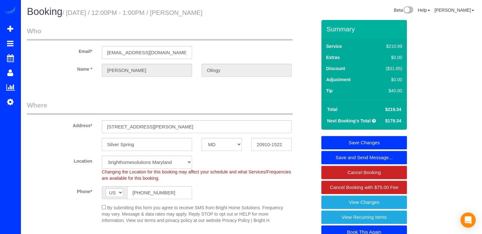
type input "40"
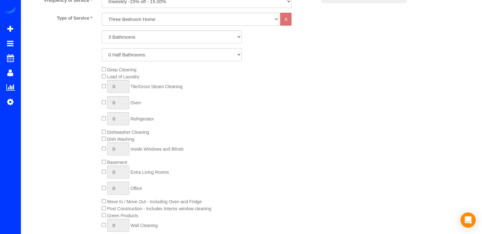
scroll to position [349, 0]
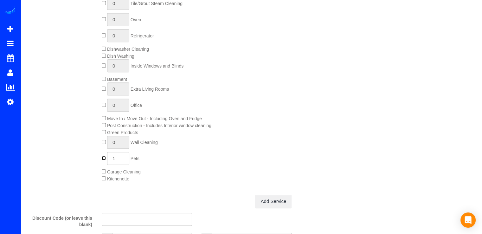
type input "0"
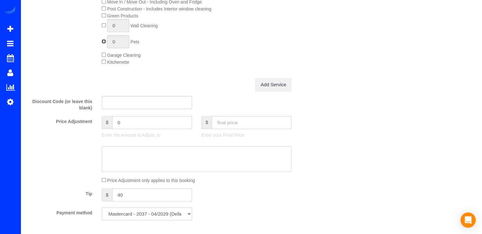
scroll to position [476, 0]
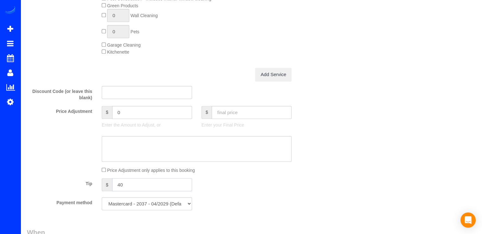
drag, startPoint x: 127, startPoint y: 186, endPoint x: 113, endPoint y: 184, distance: 14.2
click at [110, 189] on div "$ 40" at bounding box center [147, 184] width 90 height 13
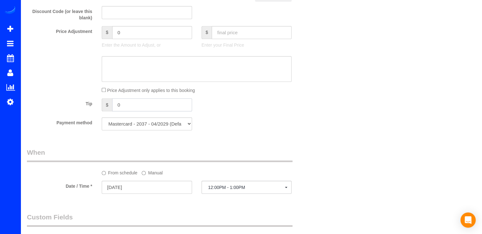
scroll to position [602, 0]
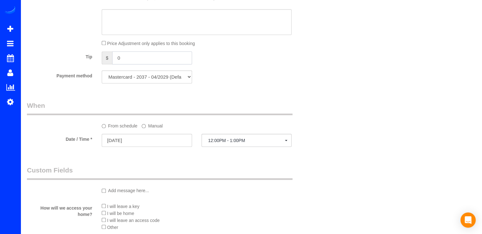
type input "0"
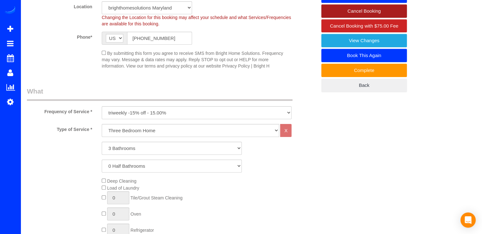
scroll to position [0, 0]
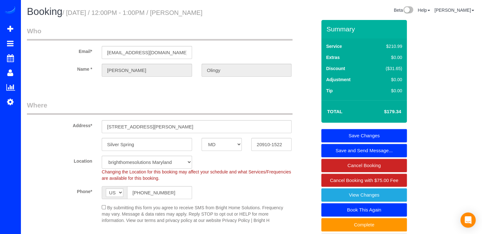
click at [400, 132] on link "Save Changes" at bounding box center [365, 135] width 86 height 13
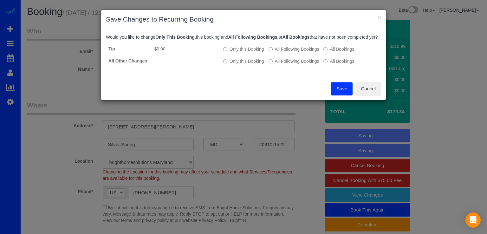
click at [340, 95] on button "Save" at bounding box center [342, 88] width 22 height 13
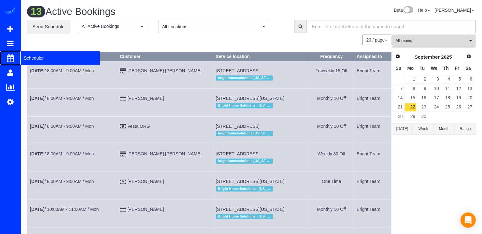
click at [28, 55] on span "Scheduler" at bounding box center [60, 58] width 79 height 15
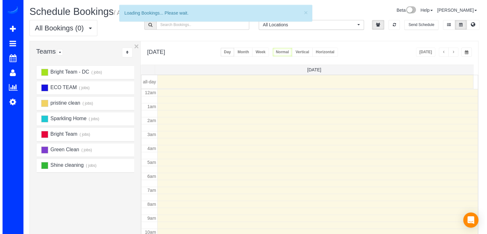
scroll to position [83, 0]
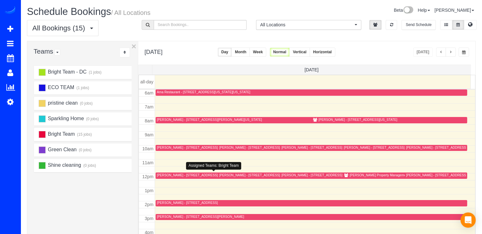
click at [164, 175] on div "Claire Olingy - 9206 Crosby Rd, Silver Spring, MD 20910-1522" at bounding box center [200, 175] width 87 height 4
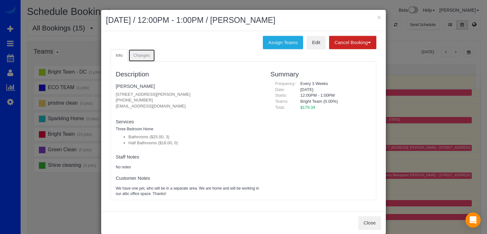
click at [143, 49] on link "Changes" at bounding box center [141, 55] width 27 height 13
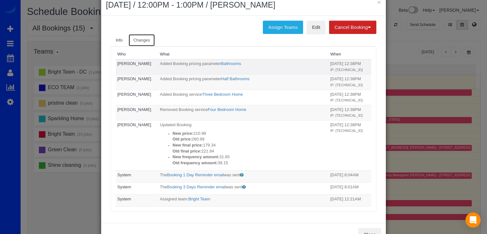
scroll to position [0, 0]
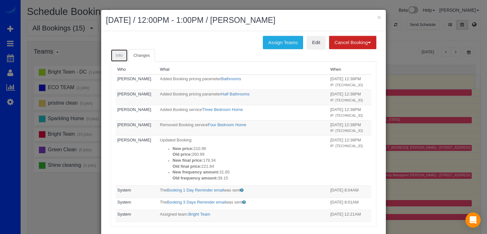
click at [115, 57] on link "Info" at bounding box center [119, 55] width 17 height 13
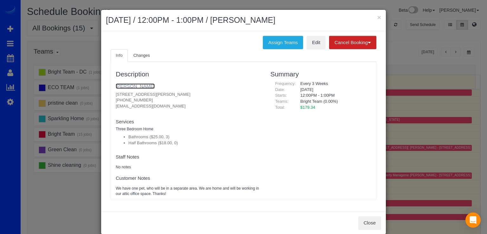
click at [135, 83] on link "[PERSON_NAME]" at bounding box center [135, 85] width 39 height 5
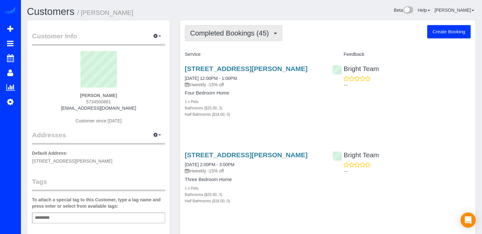
click at [223, 37] on button "Completed Bookings (45)" at bounding box center [234, 33] width 98 height 16
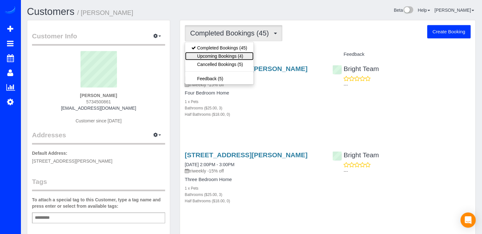
click at [231, 55] on link "Upcoming Bookings (4)" at bounding box center [219, 56] width 68 height 8
